Goal: Task Accomplishment & Management: Use online tool/utility

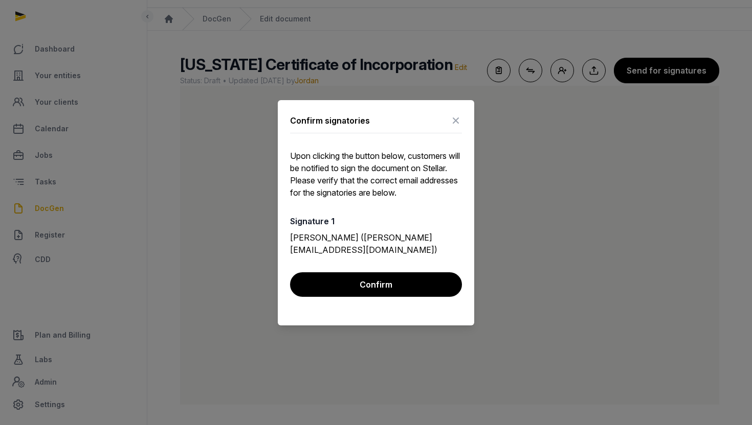
scroll to position [25, 0]
click at [458, 127] on icon at bounding box center [455, 120] width 12 height 16
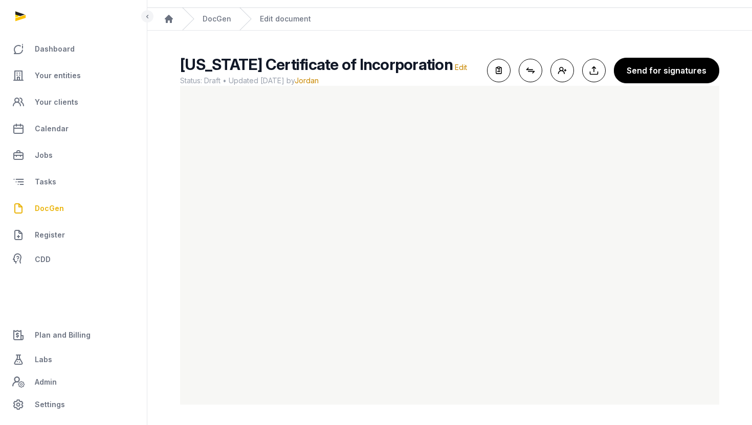
click at [48, 207] on span "DocGen" at bounding box center [49, 208] width 29 height 12
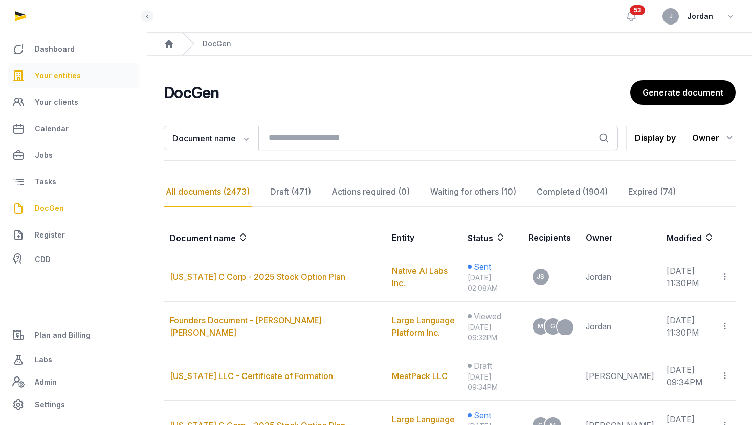
click at [87, 80] on link "Your entities" at bounding box center [73, 75] width 130 height 25
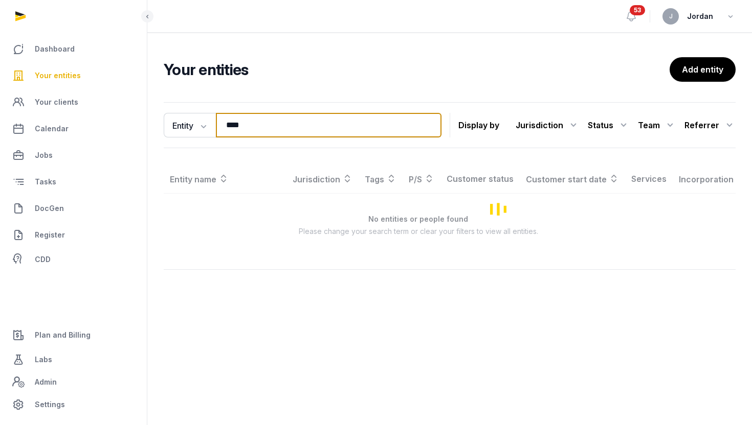
click at [243, 127] on input "****" at bounding box center [328, 125] width 225 height 25
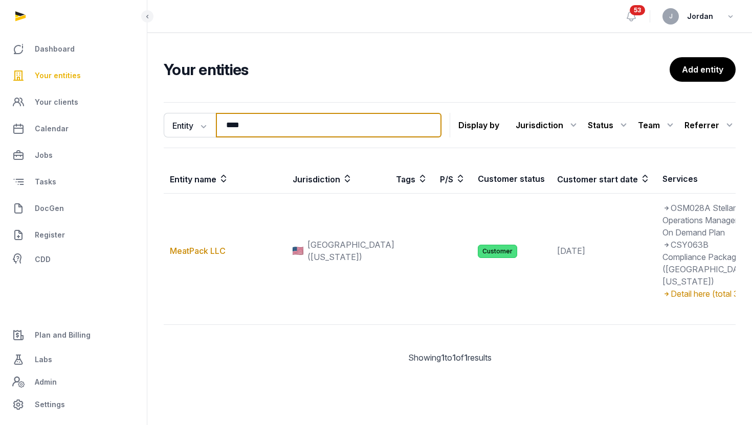
type input "**********"
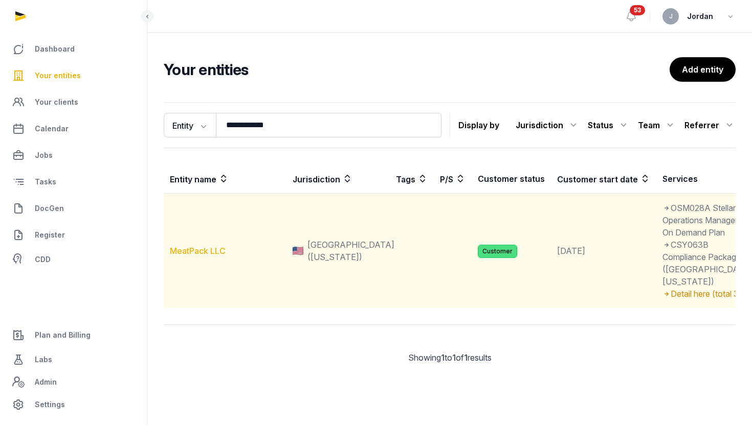
click at [196, 256] on link "MeatPack LLC" at bounding box center [198, 251] width 56 height 10
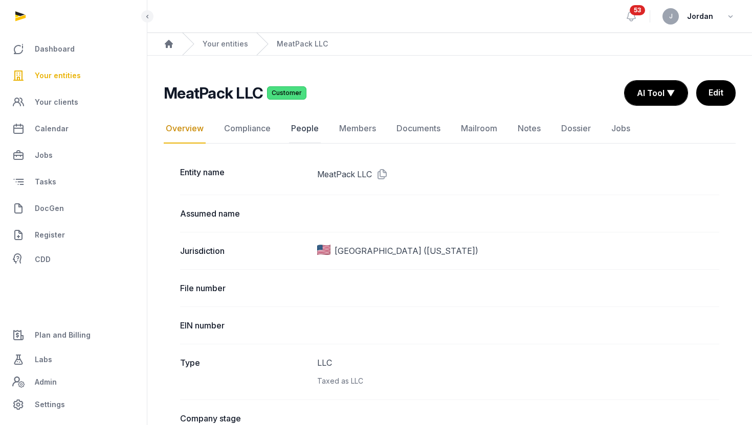
click at [297, 132] on link "People" at bounding box center [305, 129] width 32 height 30
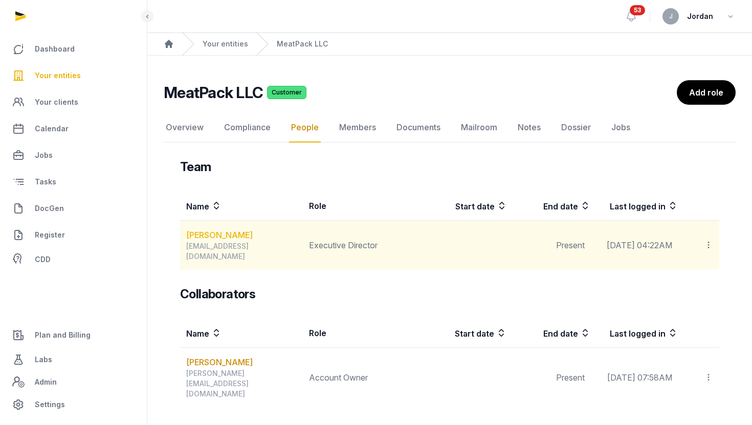
click at [233, 235] on link "Jasman Boon Ban Ng" at bounding box center [219, 235] width 66 height 12
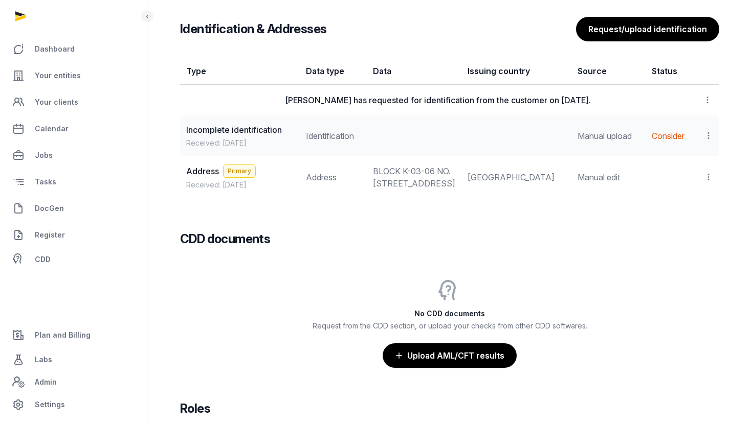
scroll to position [870, 0]
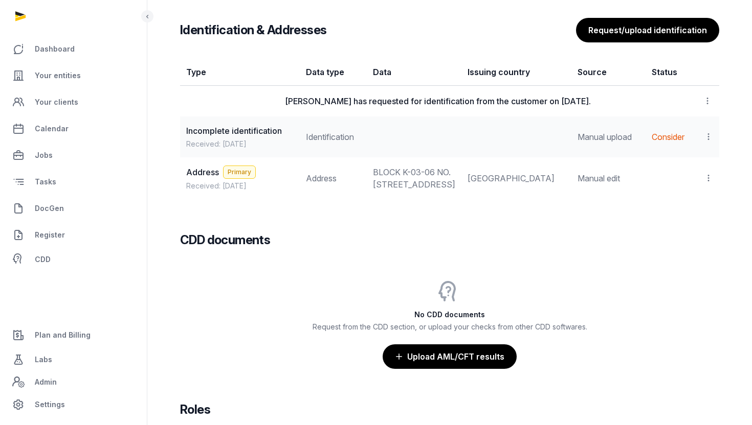
click at [711, 141] on icon at bounding box center [708, 136] width 9 height 11
click at [699, 170] on span "View" at bounding box center [693, 165] width 18 height 10
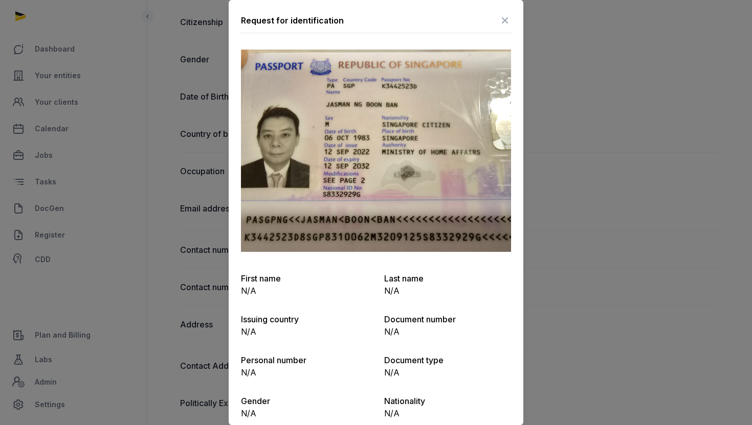
scroll to position [405, 0]
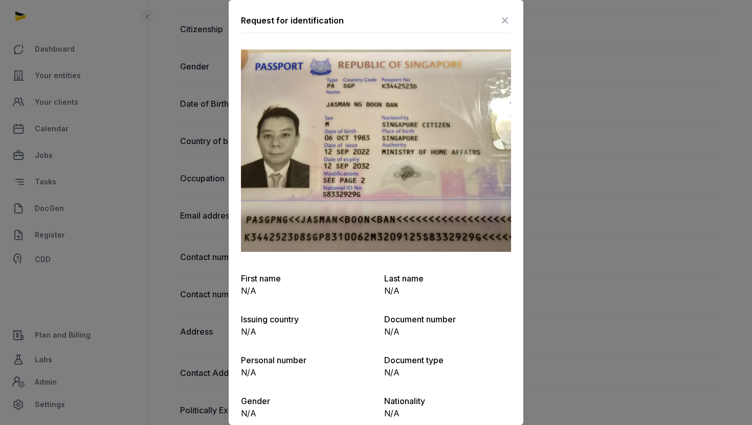
click at [585, 240] on div at bounding box center [376, 212] width 752 height 425
click at [595, 211] on div at bounding box center [376, 212] width 752 height 425
click at [506, 27] on icon at bounding box center [505, 20] width 12 height 16
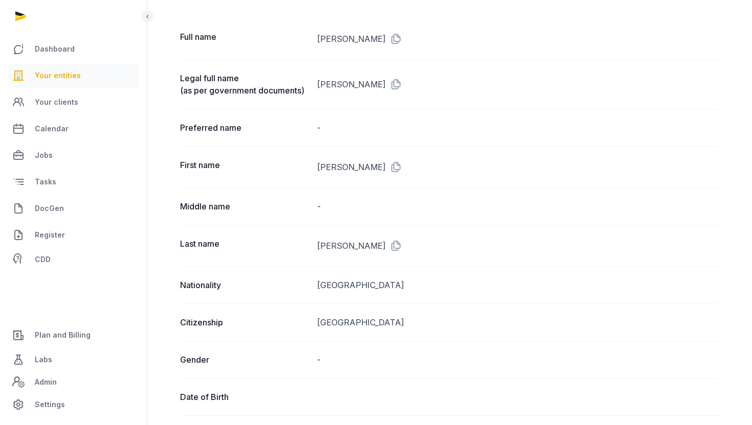
scroll to position [0, 0]
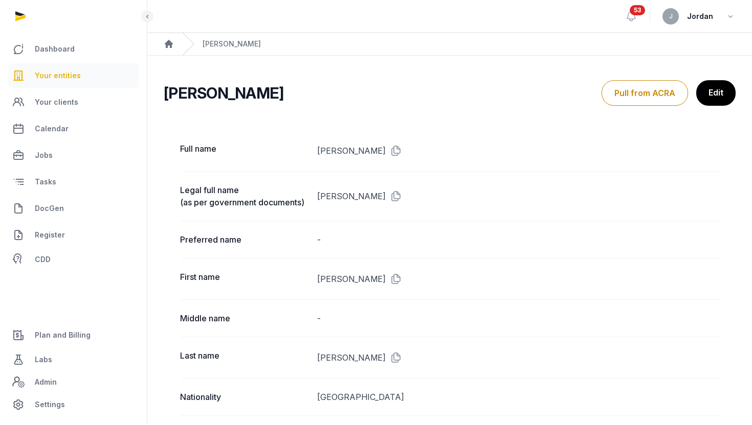
click at [57, 79] on span "Your entities" at bounding box center [58, 76] width 46 height 12
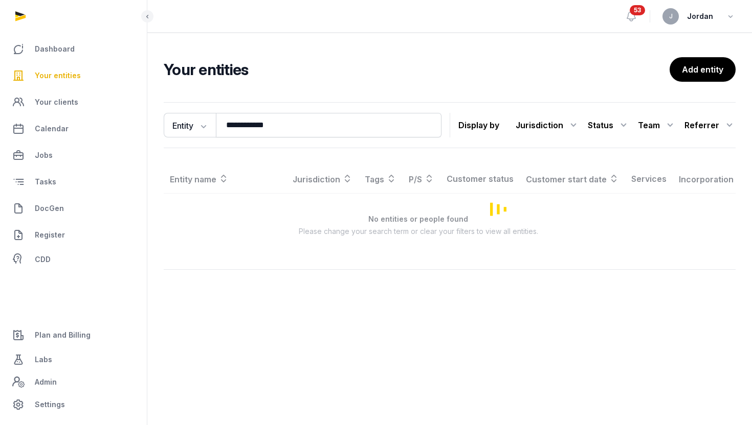
click at [89, 76] on link "Your entities" at bounding box center [73, 75] width 130 height 25
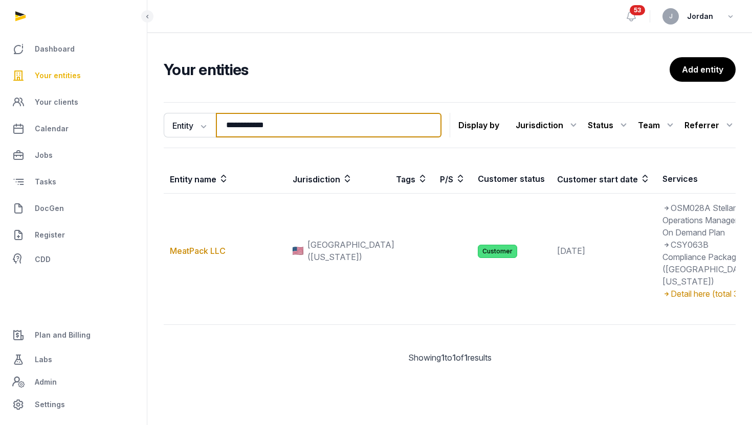
click at [231, 127] on input "**********" at bounding box center [328, 125] width 225 height 25
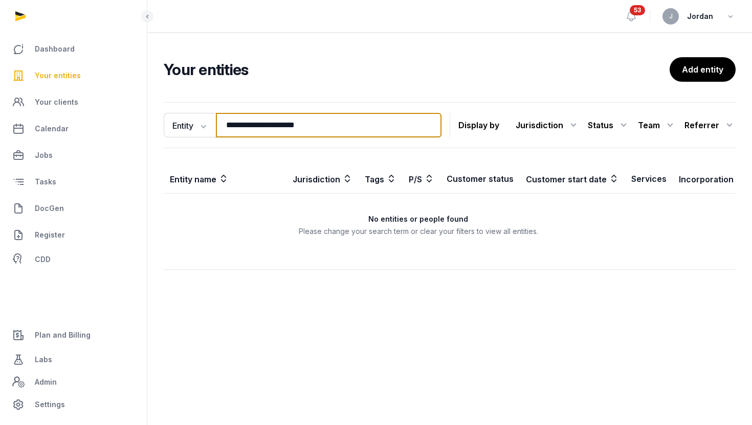
click at [283, 121] on input "**********" at bounding box center [328, 125] width 225 height 25
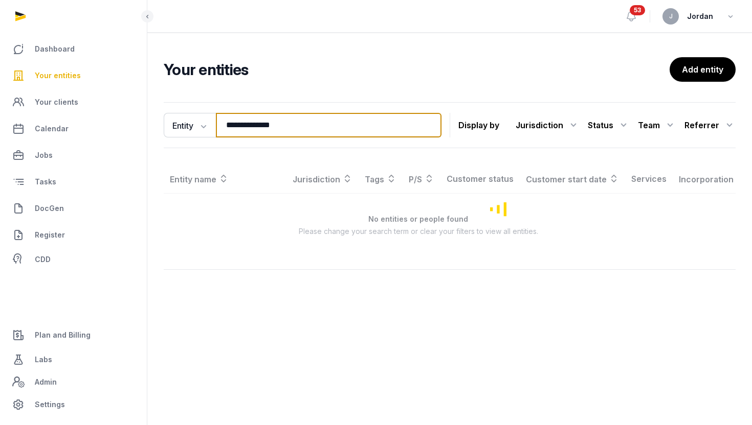
click at [293, 123] on input "**********" at bounding box center [328, 125] width 225 height 25
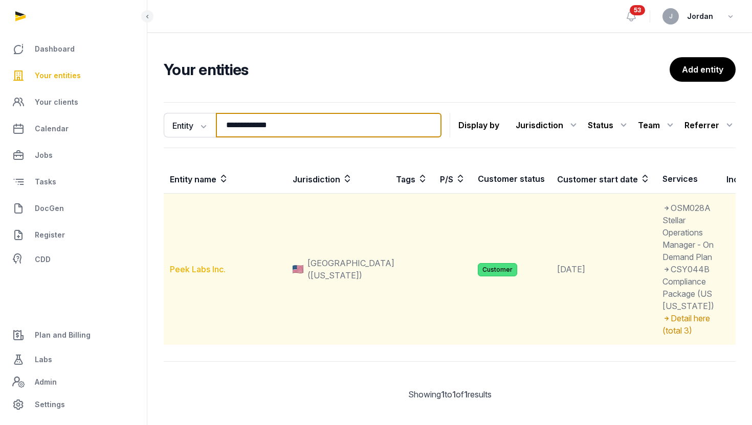
type input "**********"
click at [202, 275] on link "Peek Labs Inc." at bounding box center [198, 269] width 56 height 10
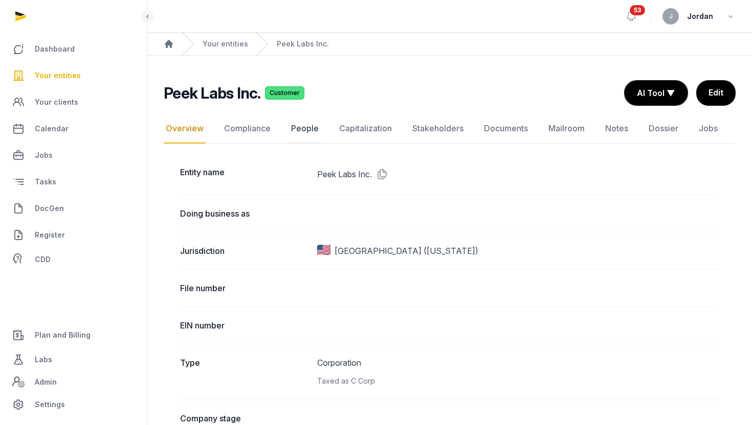
click at [302, 127] on link "People" at bounding box center [305, 129] width 32 height 30
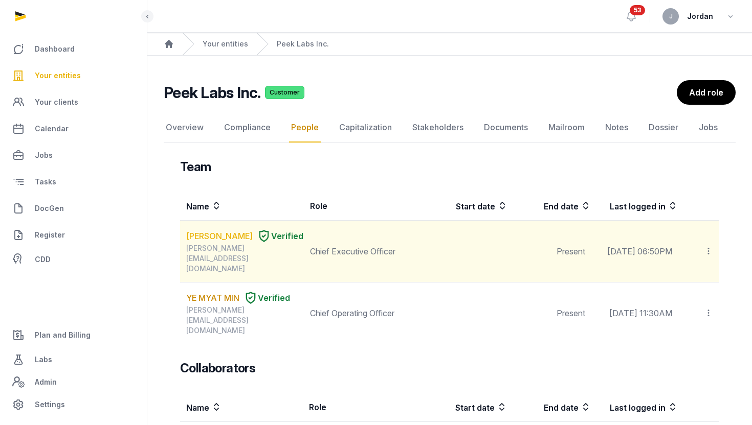
click at [200, 242] on link "SHERRY YAN JIANG" at bounding box center [219, 236] width 66 height 12
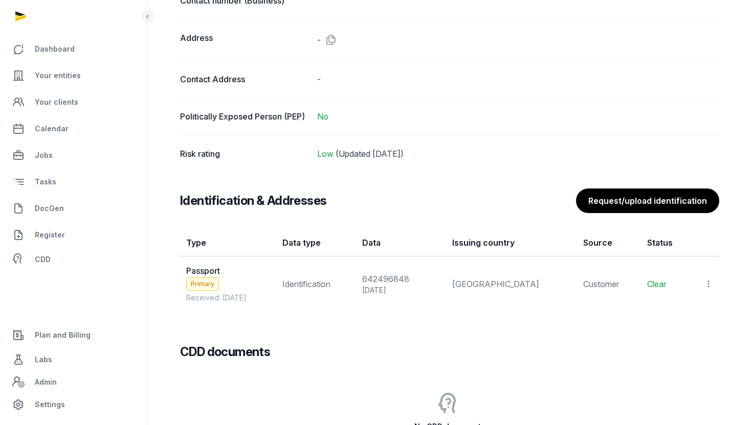
scroll to position [749, 0]
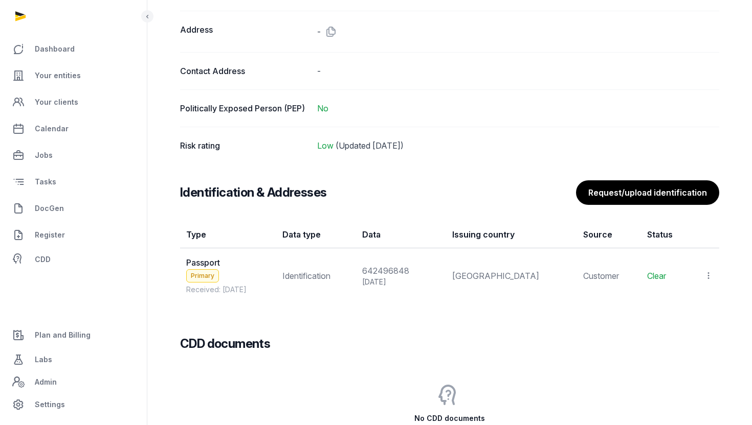
click at [710, 276] on icon at bounding box center [708, 275] width 9 height 11
click at [681, 301] on div "View" at bounding box center [663, 303] width 99 height 20
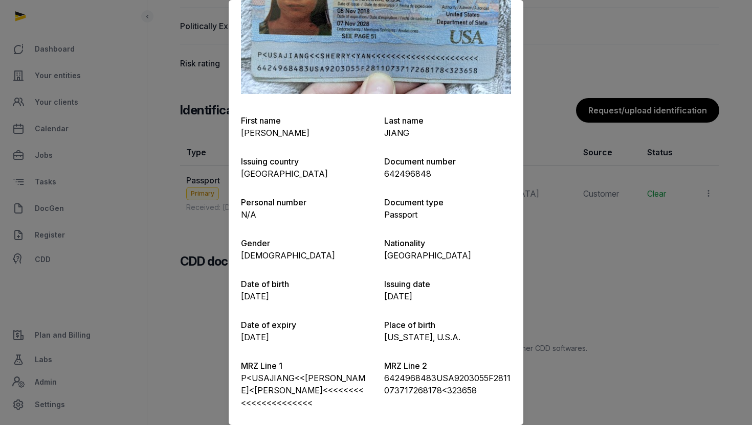
scroll to position [855, 0]
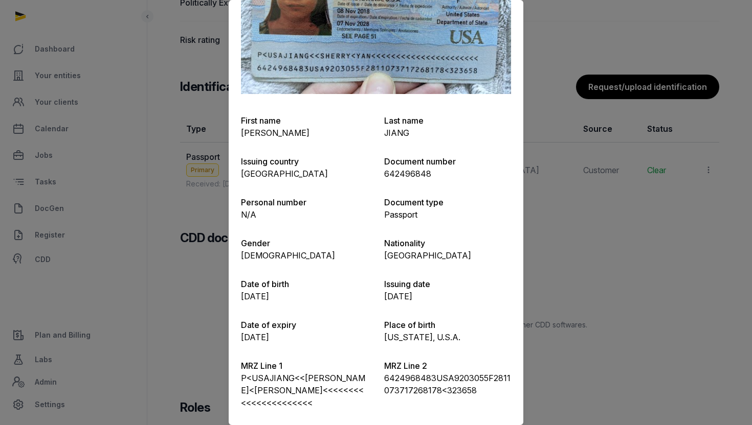
click at [590, 298] on div at bounding box center [376, 212] width 752 height 425
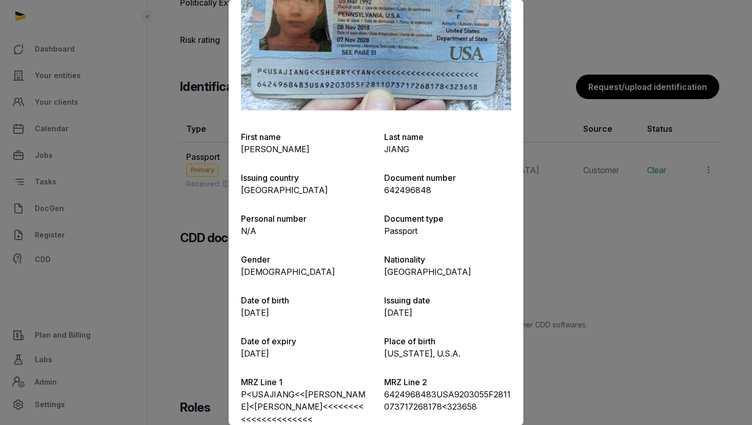
scroll to position [0, 0]
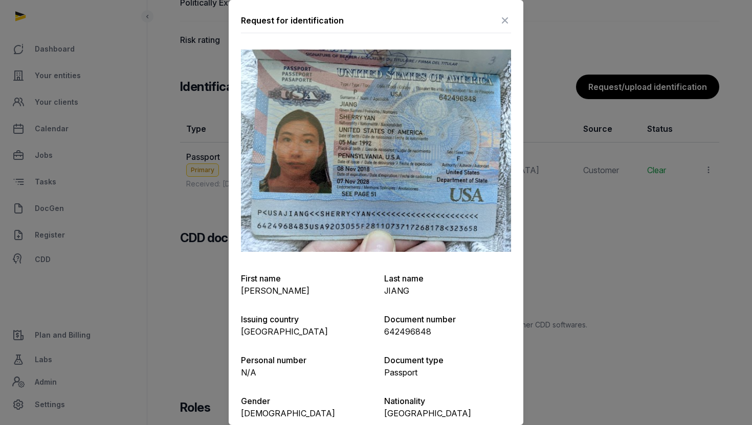
click at [505, 24] on icon at bounding box center [505, 20] width 12 height 16
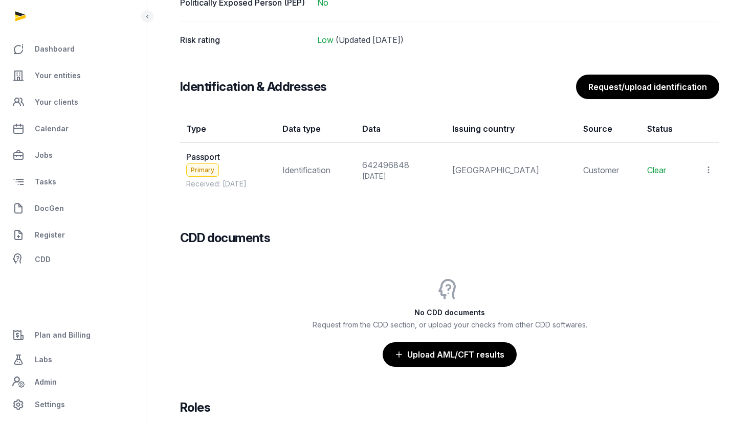
click at [711, 170] on icon at bounding box center [708, 170] width 9 height 11
click at [677, 220] on span "Populate Information" at bounding box center [663, 218] width 78 height 10
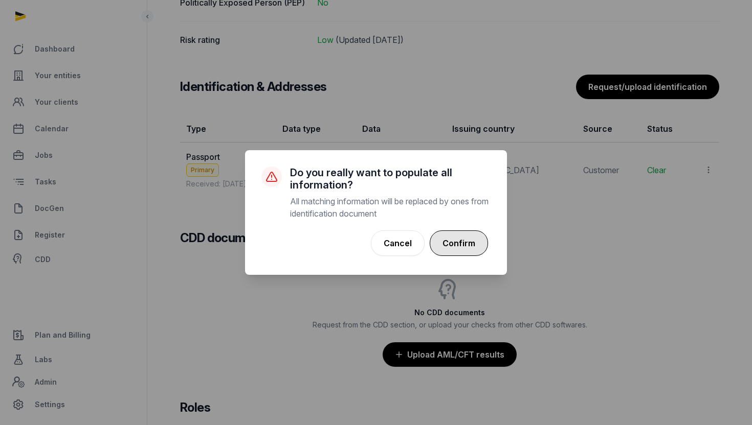
click at [457, 239] on button "Confirm" at bounding box center [458, 244] width 58 height 26
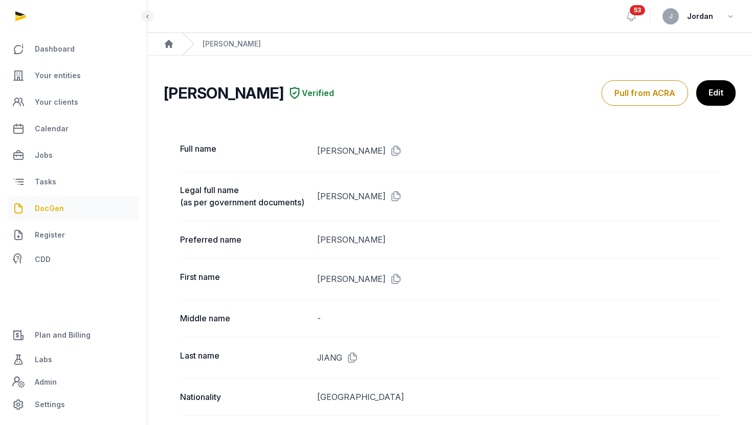
click at [48, 208] on span "DocGen" at bounding box center [49, 208] width 29 height 12
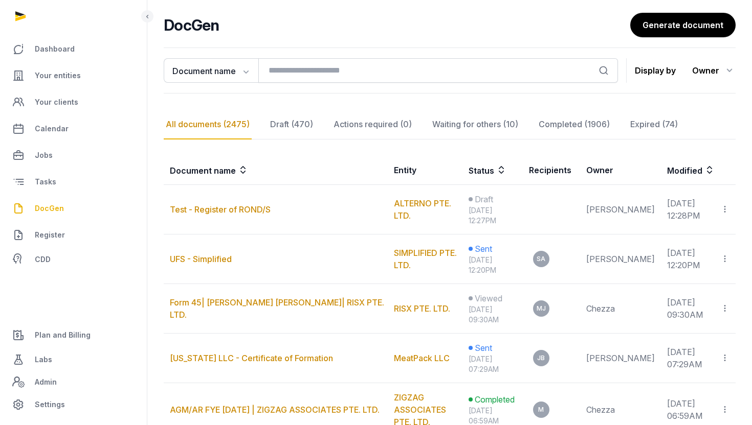
scroll to position [64, 0]
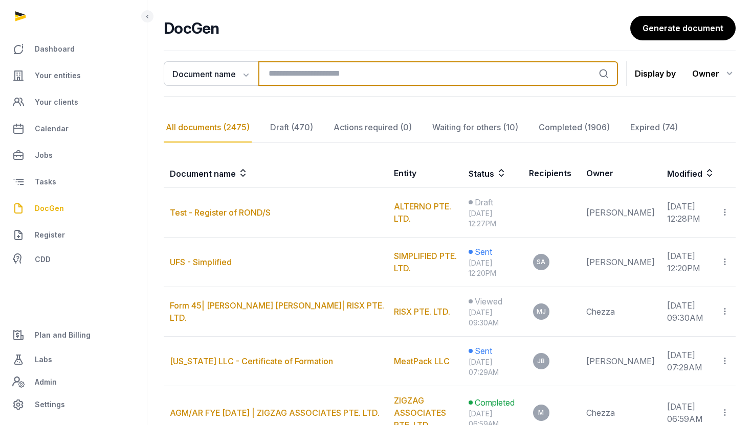
click at [360, 79] on input "search" at bounding box center [437, 73] width 359 height 25
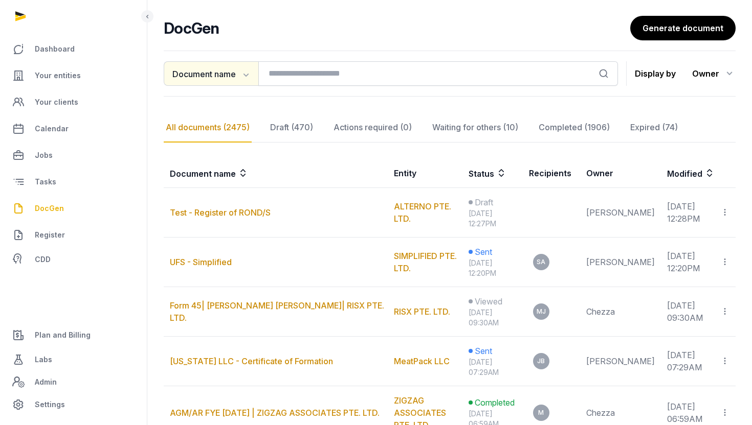
click at [202, 74] on button "Document name" at bounding box center [211, 73] width 95 height 25
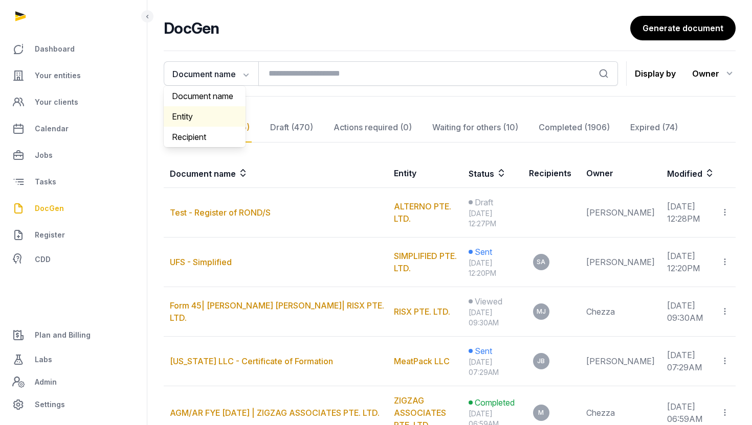
click at [192, 121] on div "Entity" at bounding box center [205, 116] width 82 height 20
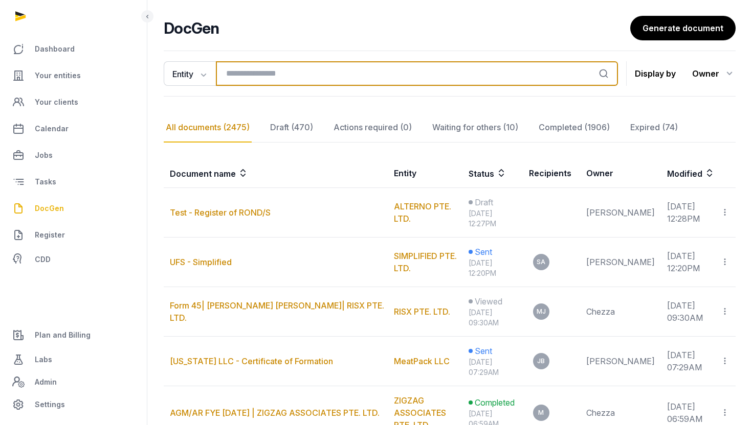
click at [245, 79] on input "search" at bounding box center [417, 73] width 402 height 25
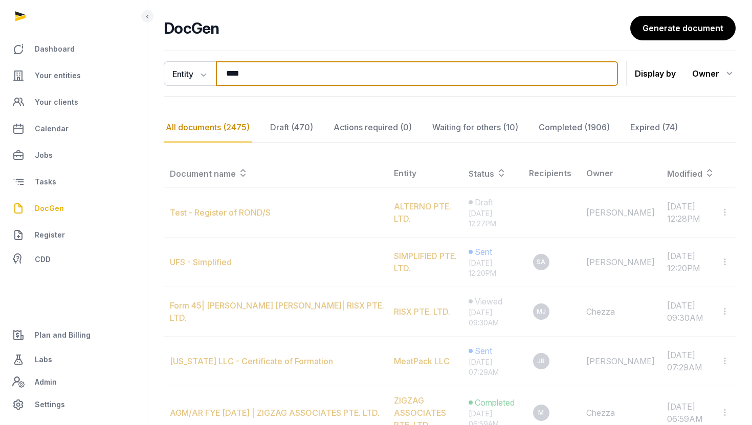
type input "****"
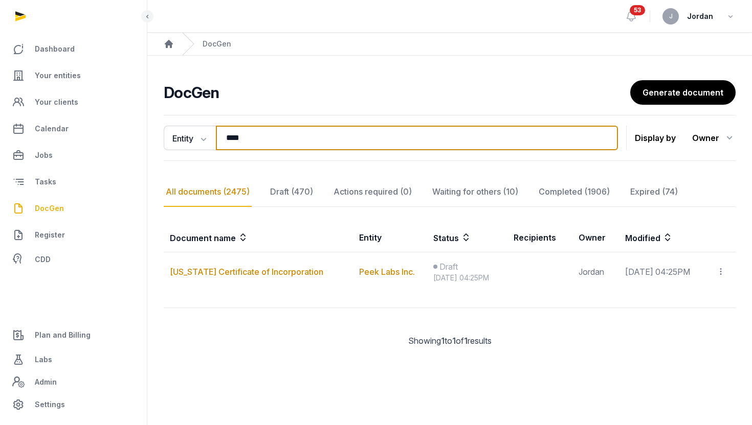
scroll to position [0, 0]
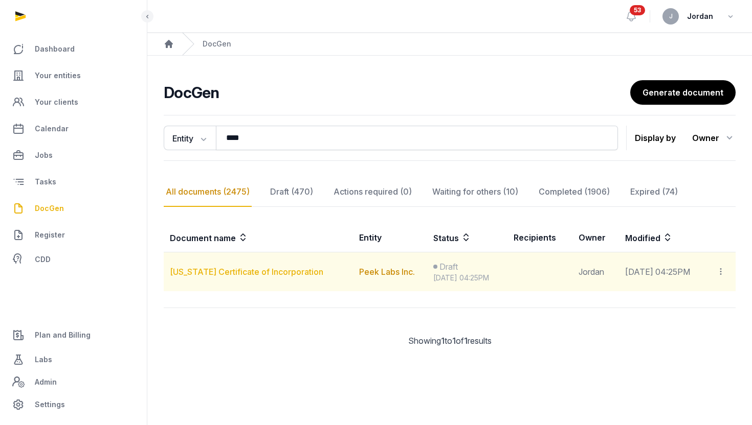
click at [252, 271] on link "[US_STATE] Certificate of Incorporation" at bounding box center [246, 272] width 153 height 10
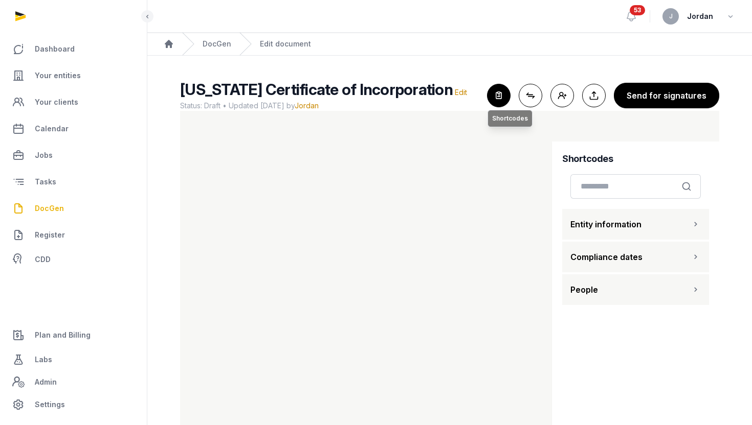
click at [502, 96] on icon "button" at bounding box center [498, 95] width 22 height 22
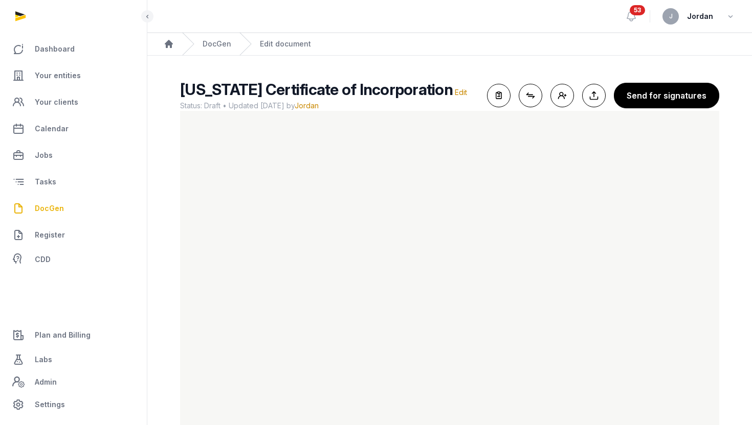
scroll to position [25, 0]
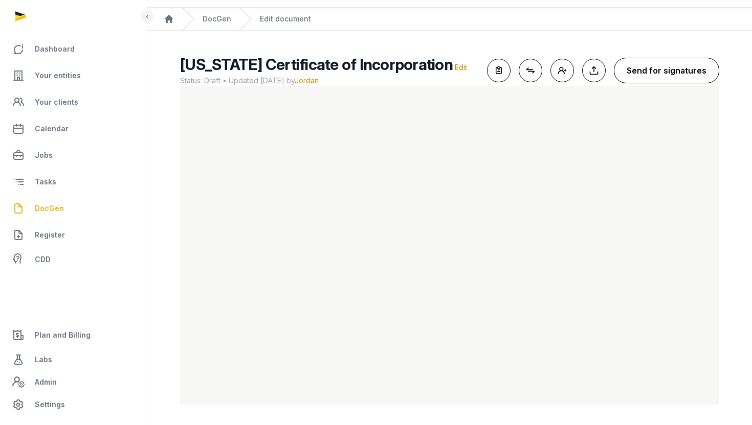
click at [667, 66] on button "Send for signatures" at bounding box center [666, 71] width 105 height 26
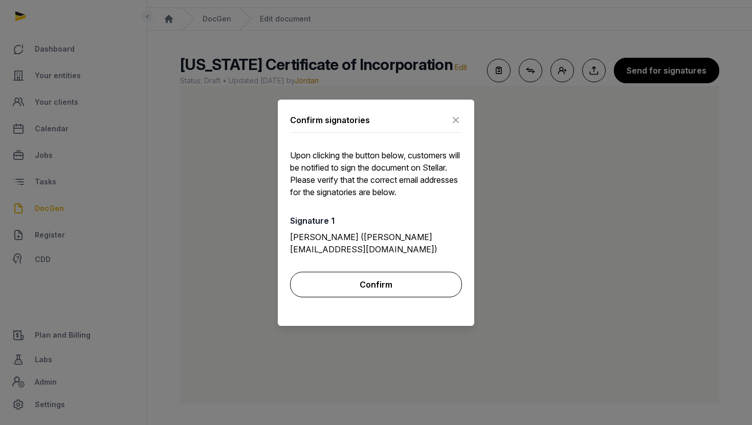
click at [413, 272] on button "Confirm" at bounding box center [376, 285] width 172 height 26
